Goal: Navigation & Orientation: Go to known website

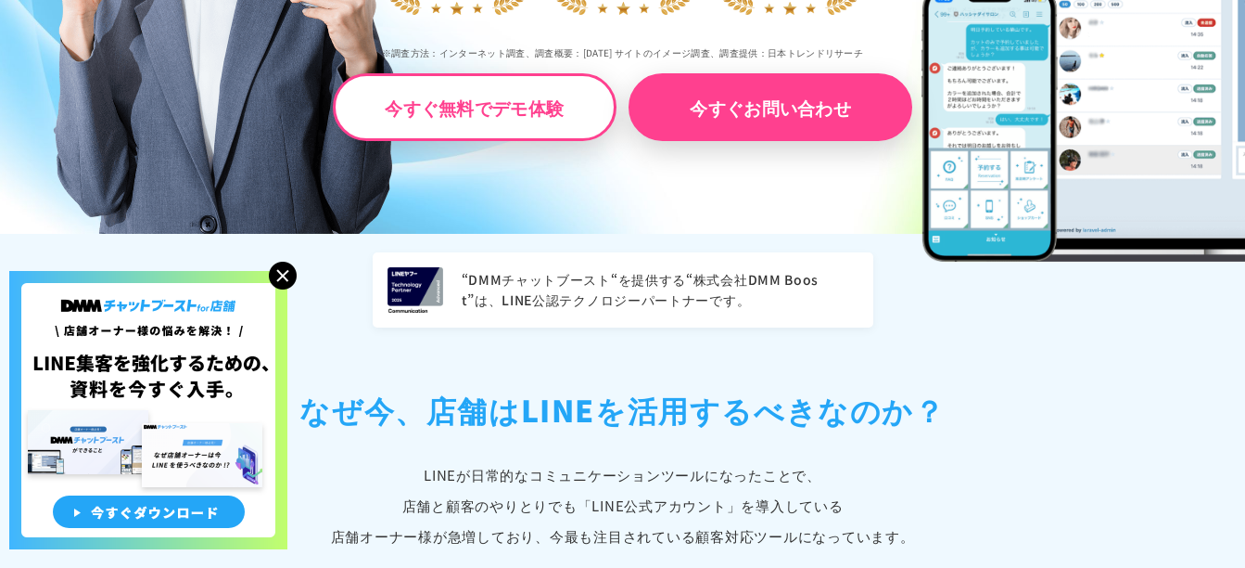
click at [276, 281] on img at bounding box center [283, 276] width 28 height 28
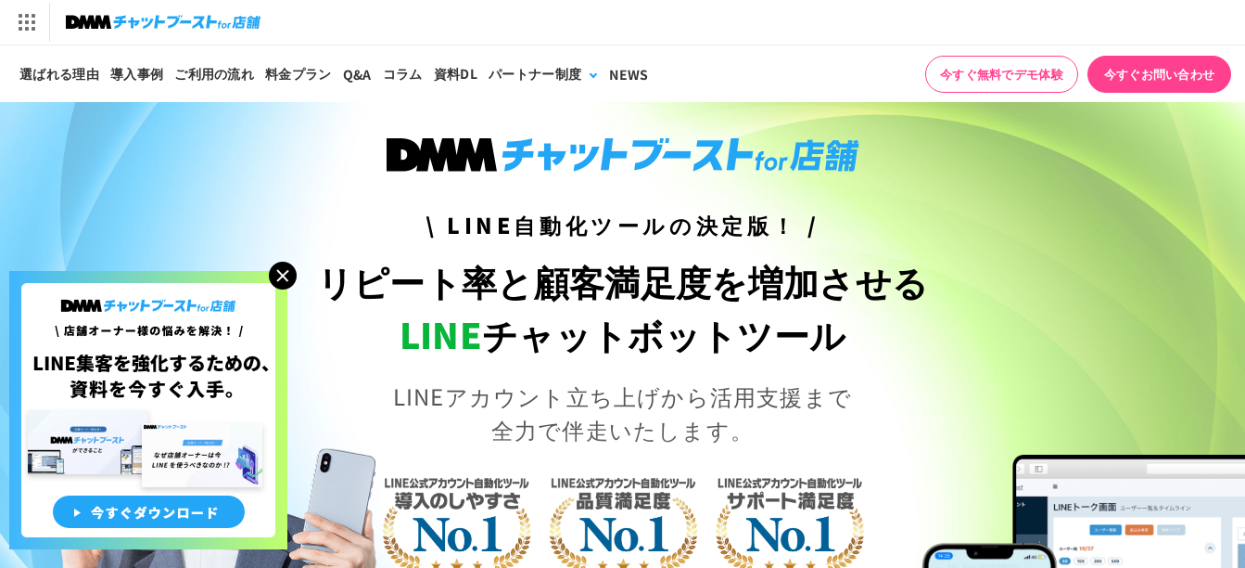
click at [234, 19] on img at bounding box center [163, 22] width 195 height 26
